Goal: Task Accomplishment & Management: Manage account settings

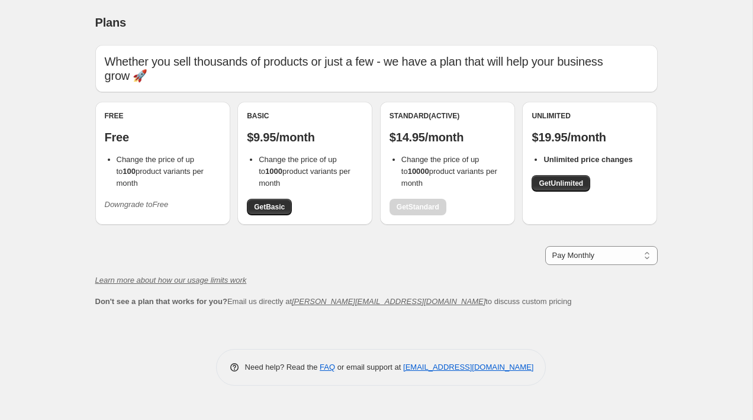
click at [140, 200] on icon "Downgrade to Free" at bounding box center [137, 204] width 64 height 9
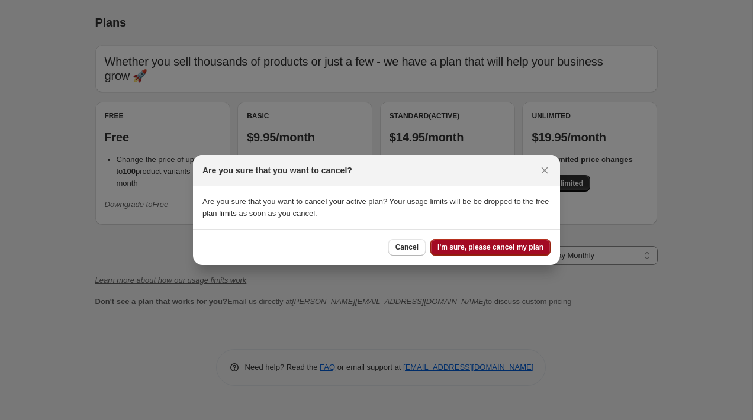
click at [464, 250] on span "I'm sure, please cancel my plan" at bounding box center [490, 247] width 106 height 9
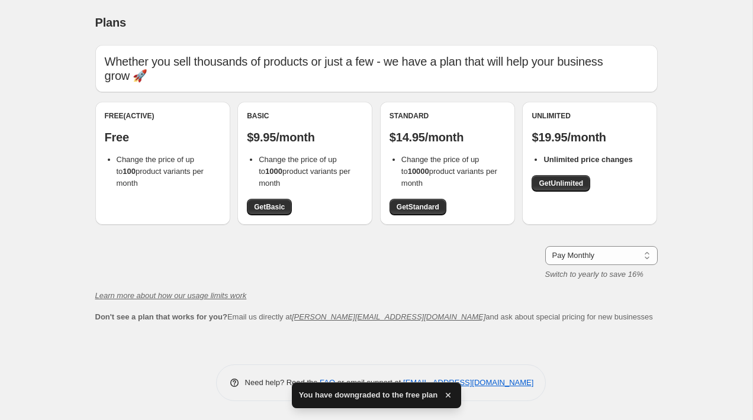
click at [82, 85] on div "Plans. This page is ready Plans Whether you sell thousands of products or just …" at bounding box center [376, 209] width 591 height 419
